Goal: Transaction & Acquisition: Book appointment/travel/reservation

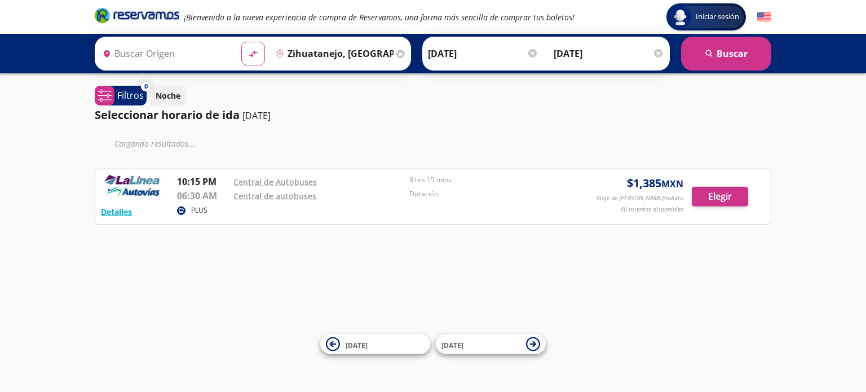
type input "Toluca, [GEOGRAPHIC_DATA]"
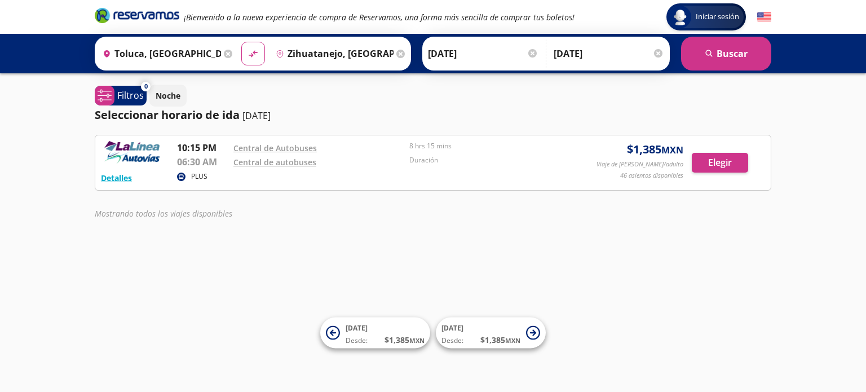
click at [528, 57] on div at bounding box center [532, 53] width 8 height 8
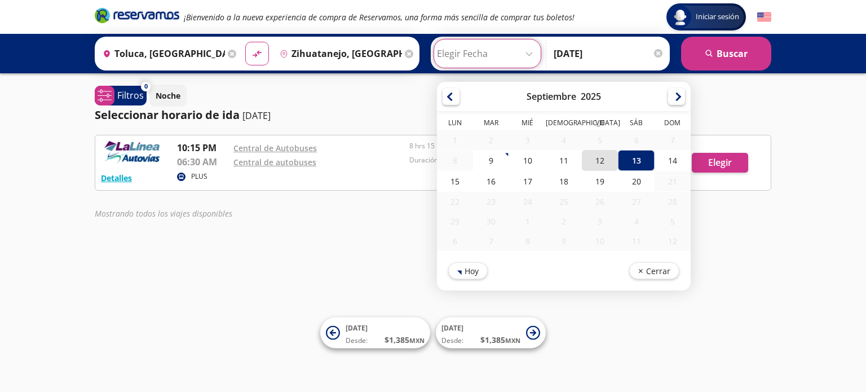
click at [597, 164] on div "12" at bounding box center [600, 160] width 36 height 21
type input "[DATE]"
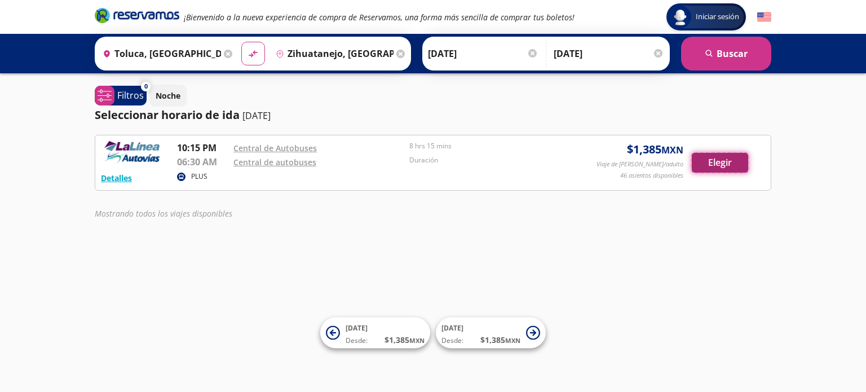
click at [726, 164] on button "Elegir" at bounding box center [720, 163] width 56 height 20
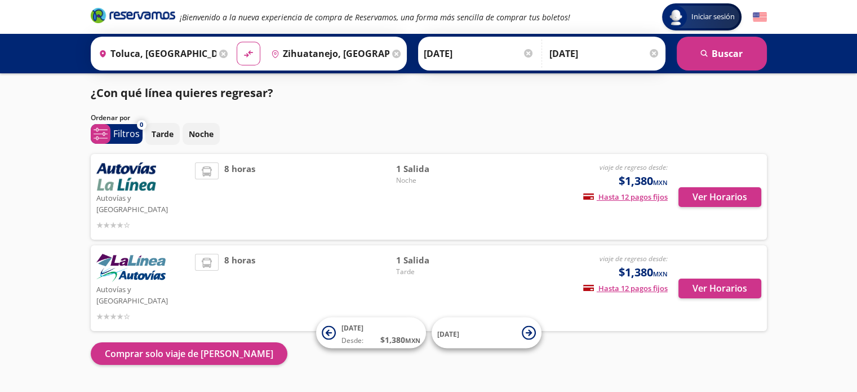
click at [334, 184] on div "8 horas" at bounding box center [295, 196] width 201 height 69
click at [692, 192] on button "Ver Horarios" at bounding box center [720, 197] width 83 height 20
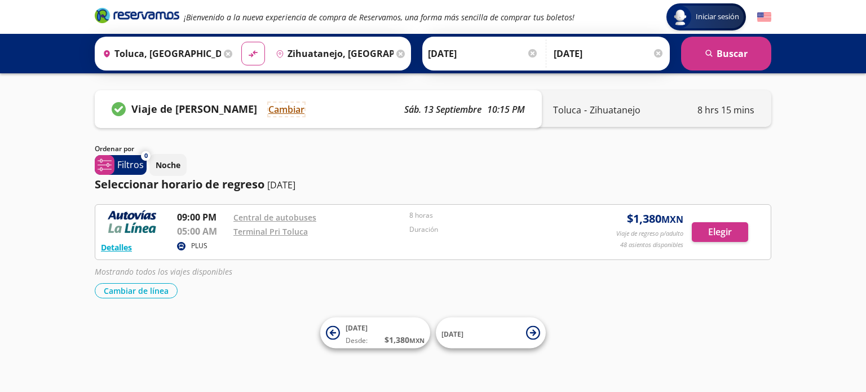
click at [285, 105] on button "Cambiar" at bounding box center [286, 110] width 36 height 14
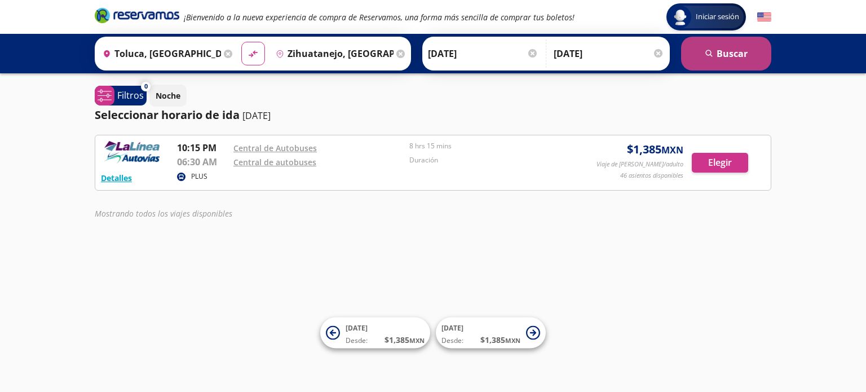
click at [734, 63] on button "search [GEOGRAPHIC_DATA]" at bounding box center [726, 54] width 90 height 34
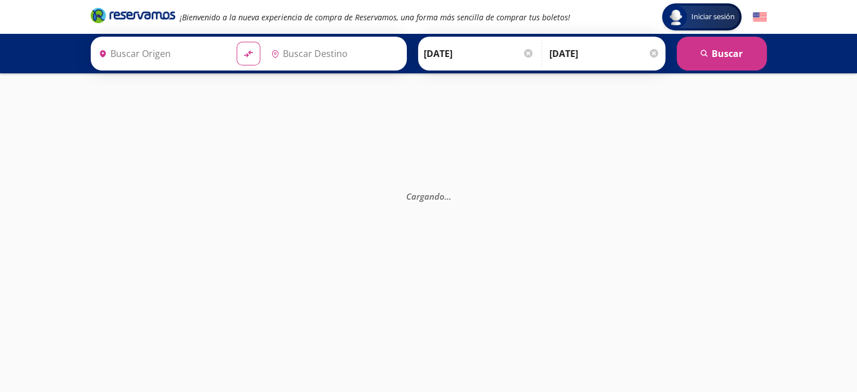
type input "Toluca, [GEOGRAPHIC_DATA]"
type input "Zihuatanejo, [GEOGRAPHIC_DATA]"
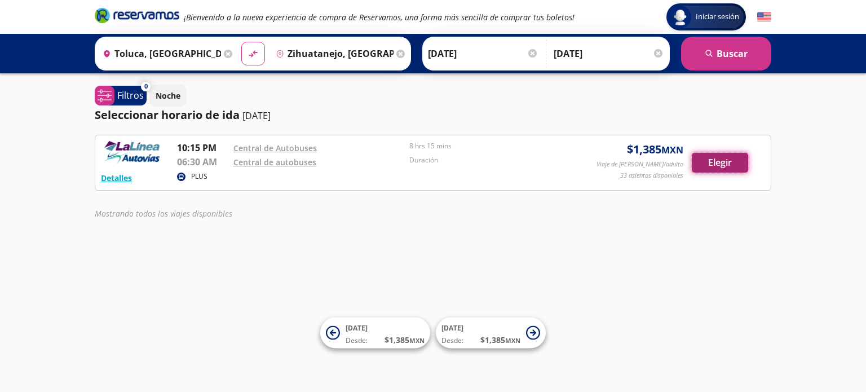
click at [724, 167] on button "Elegir" at bounding box center [720, 163] width 56 height 20
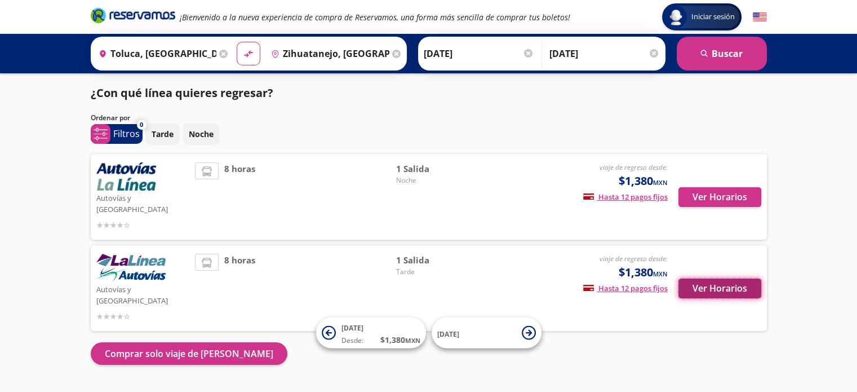
click at [709, 278] on button "Ver Horarios" at bounding box center [720, 288] width 83 height 20
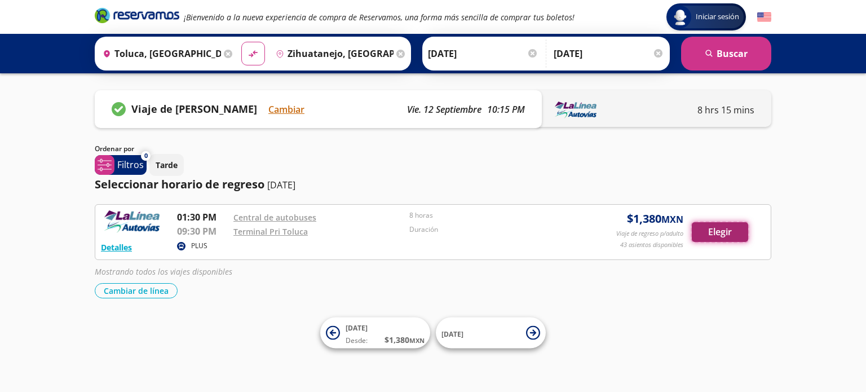
click at [719, 236] on button "Elegir" at bounding box center [720, 232] width 56 height 20
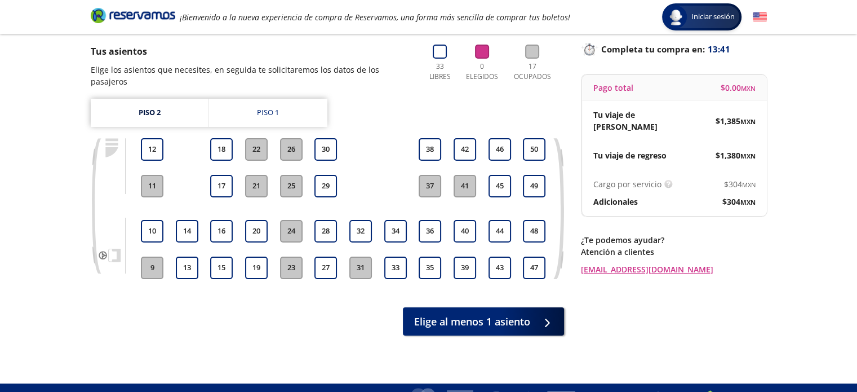
scroll to position [73, 0]
